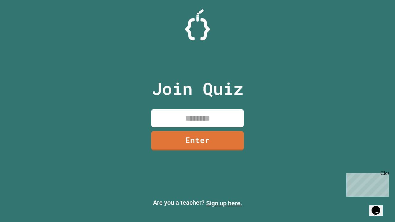
click at [224, 203] on link "Sign up here." at bounding box center [224, 202] width 36 height 7
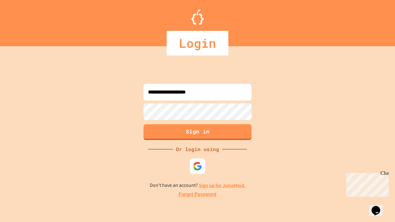
type input "**********"
